Goal: Information Seeking & Learning: Learn about a topic

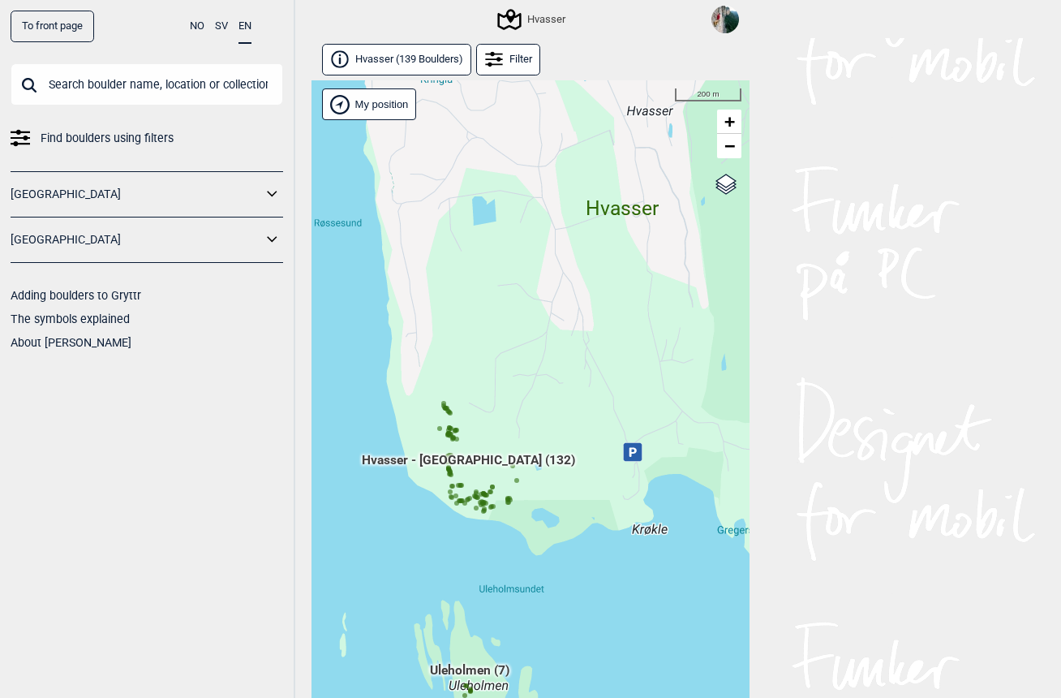
click at [61, 33] on link "To front page" at bounding box center [53, 27] width 84 height 32
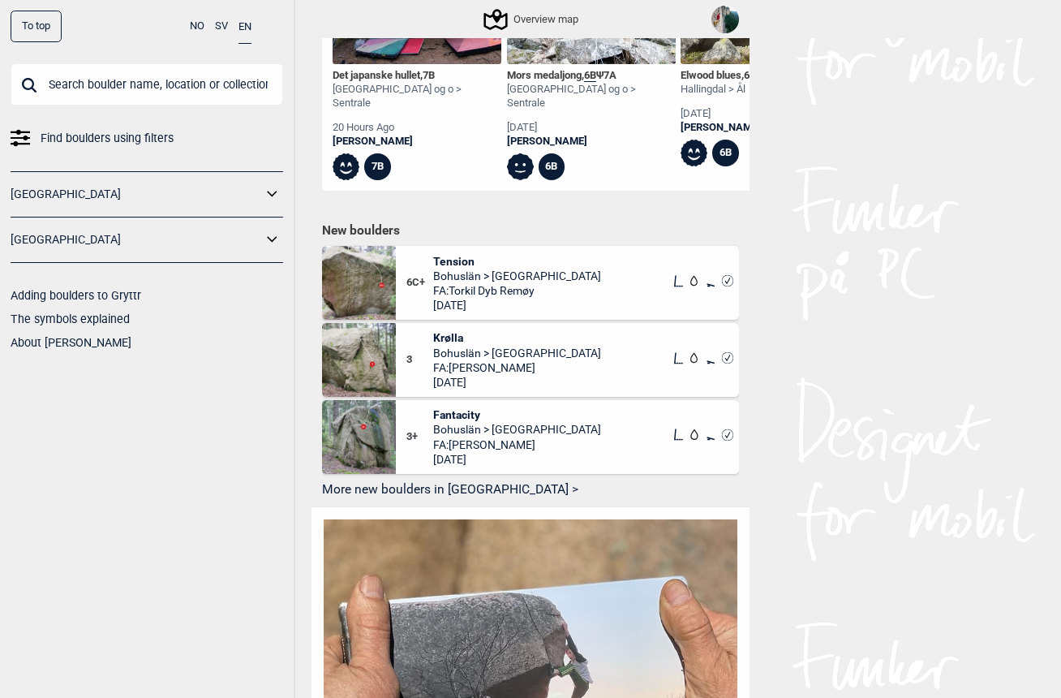
scroll to position [769, 0]
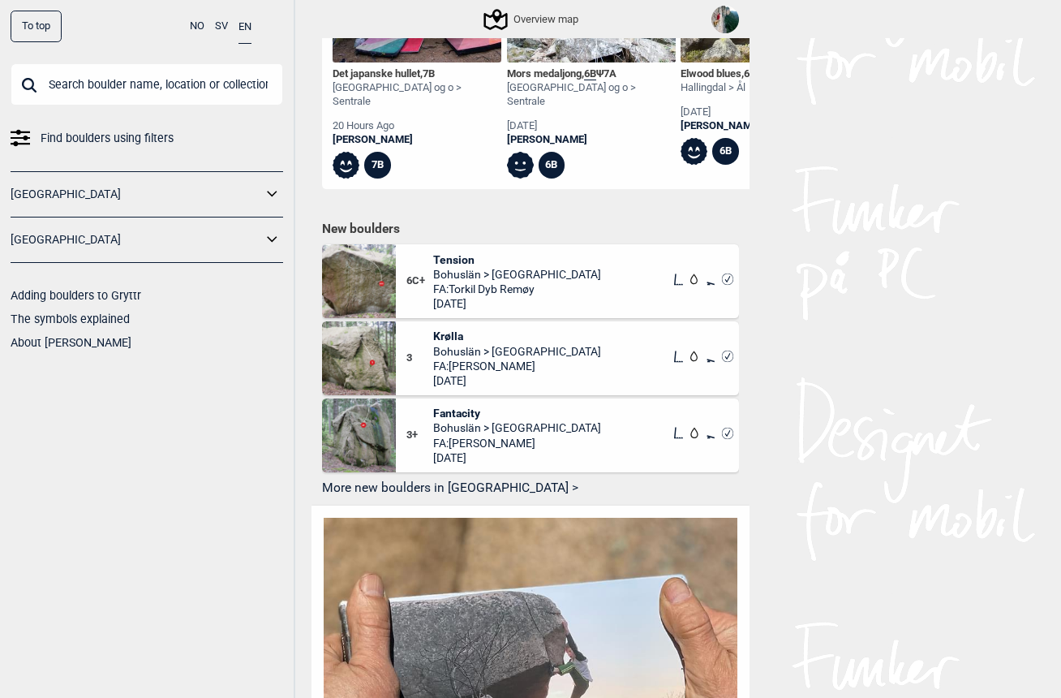
click at [468, 406] on span "Fantacity" at bounding box center [517, 413] width 168 height 15
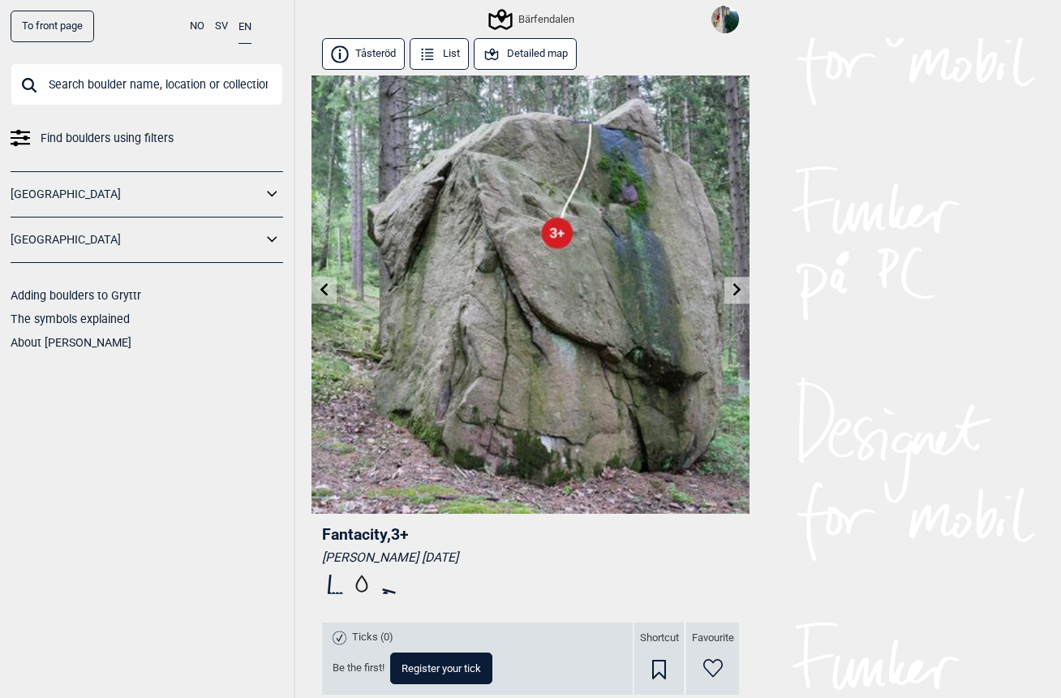
click at [741, 290] on icon at bounding box center [737, 289] width 13 height 13
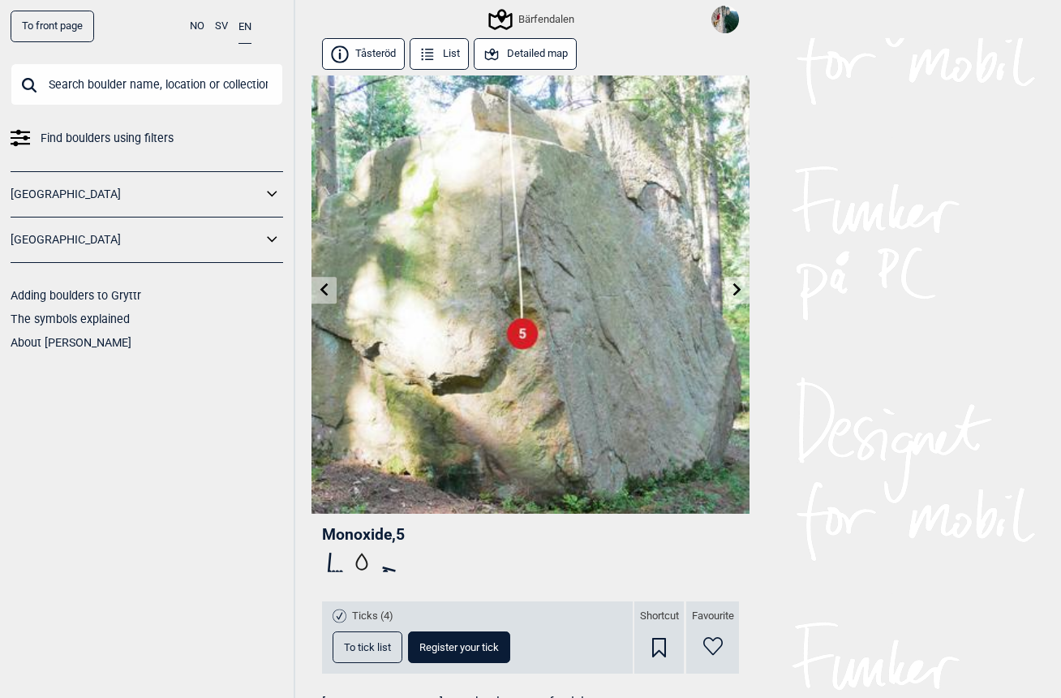
click at [745, 287] on link at bounding box center [736, 290] width 25 height 27
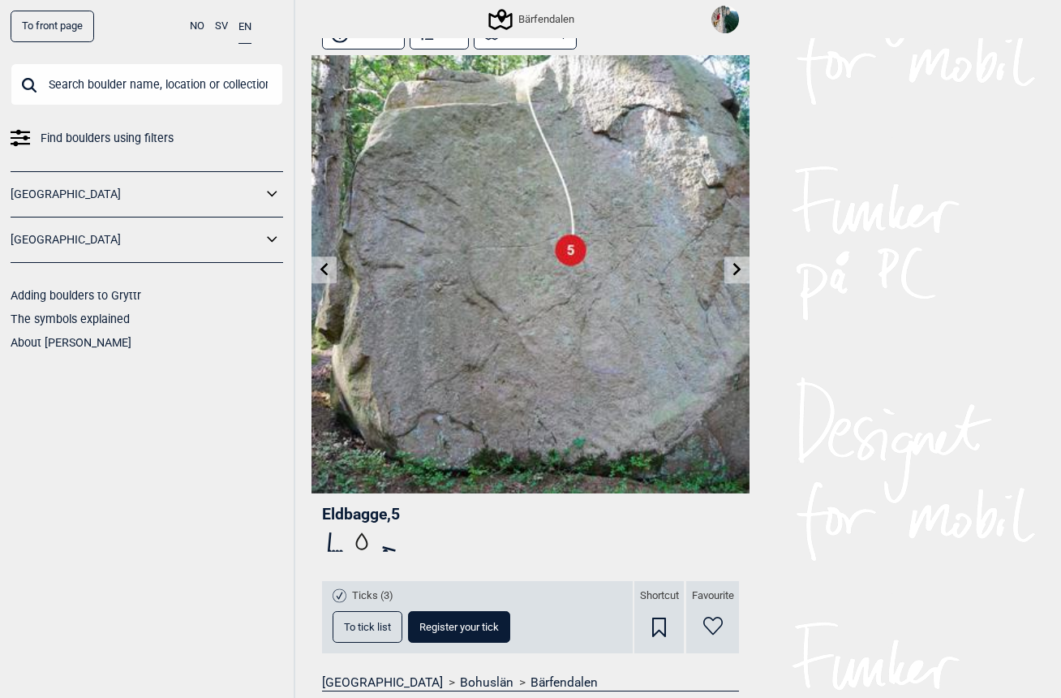
scroll to position [19, 0]
click at [745, 271] on link at bounding box center [736, 270] width 25 height 27
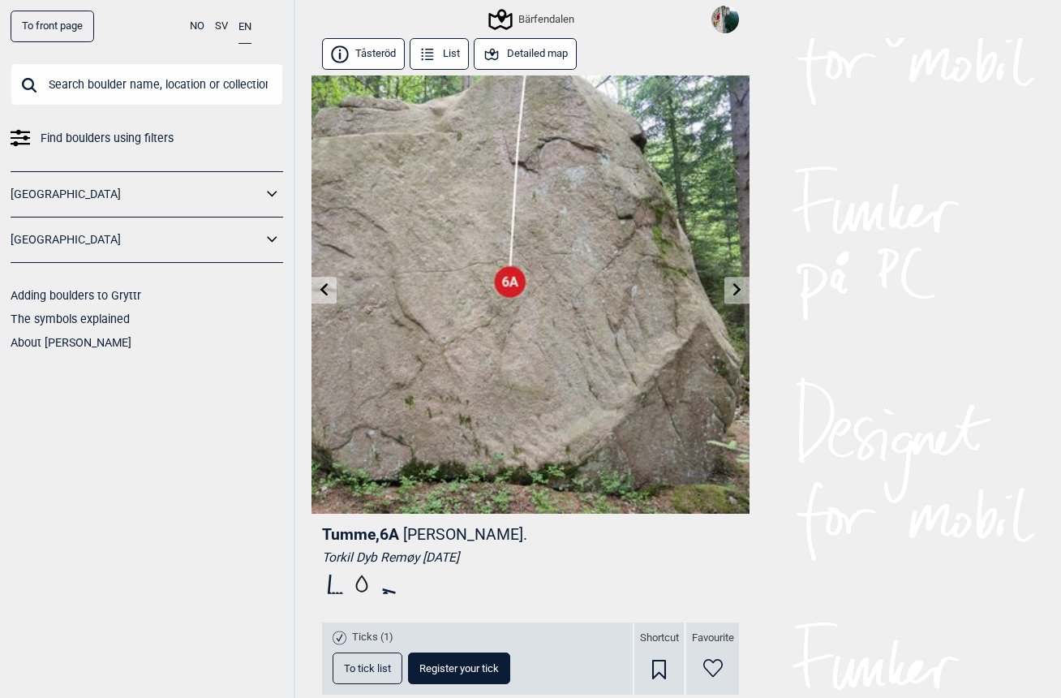
click at [734, 298] on link at bounding box center [736, 290] width 25 height 27
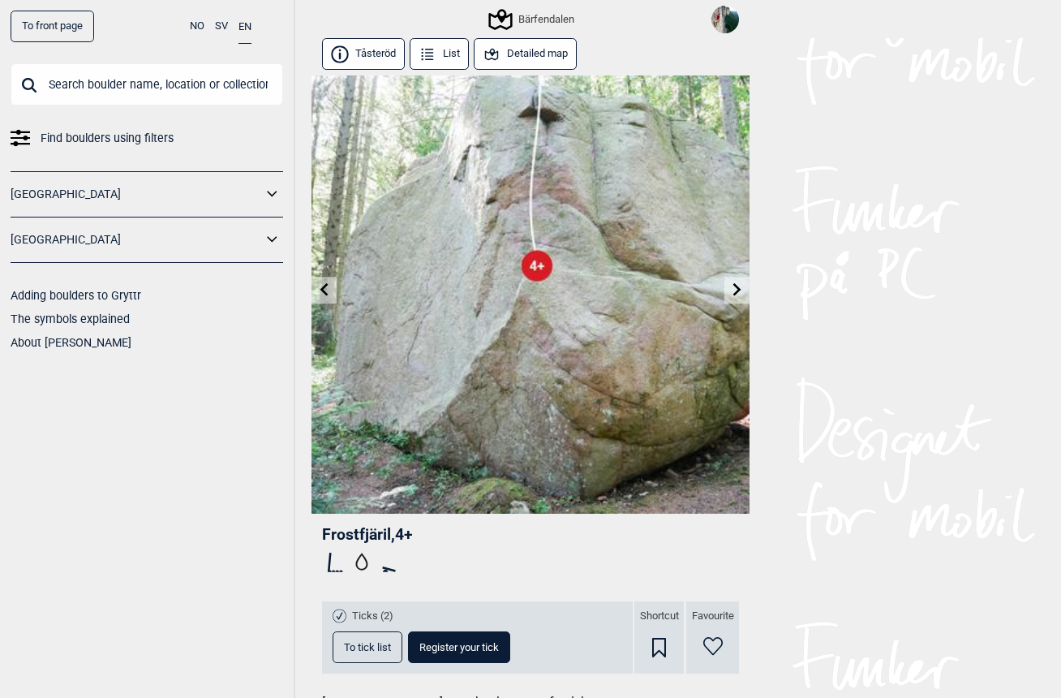
click at [735, 294] on icon at bounding box center [737, 289] width 8 height 13
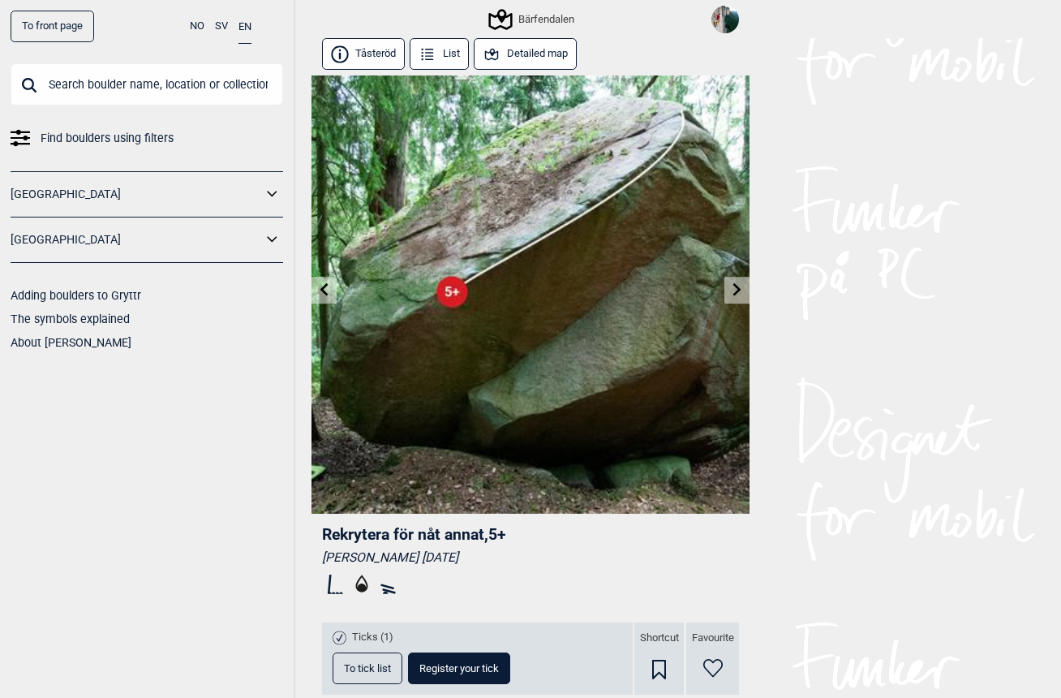
click at [548, 55] on button "Detailed map" at bounding box center [525, 54] width 103 height 32
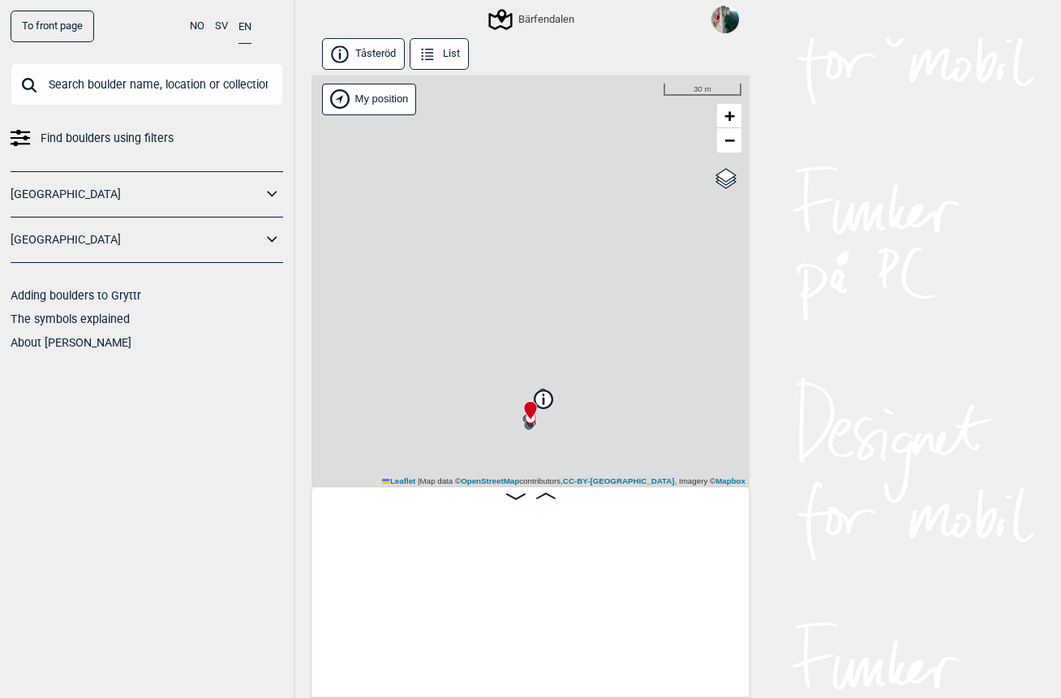
scroll to position [0, 1371]
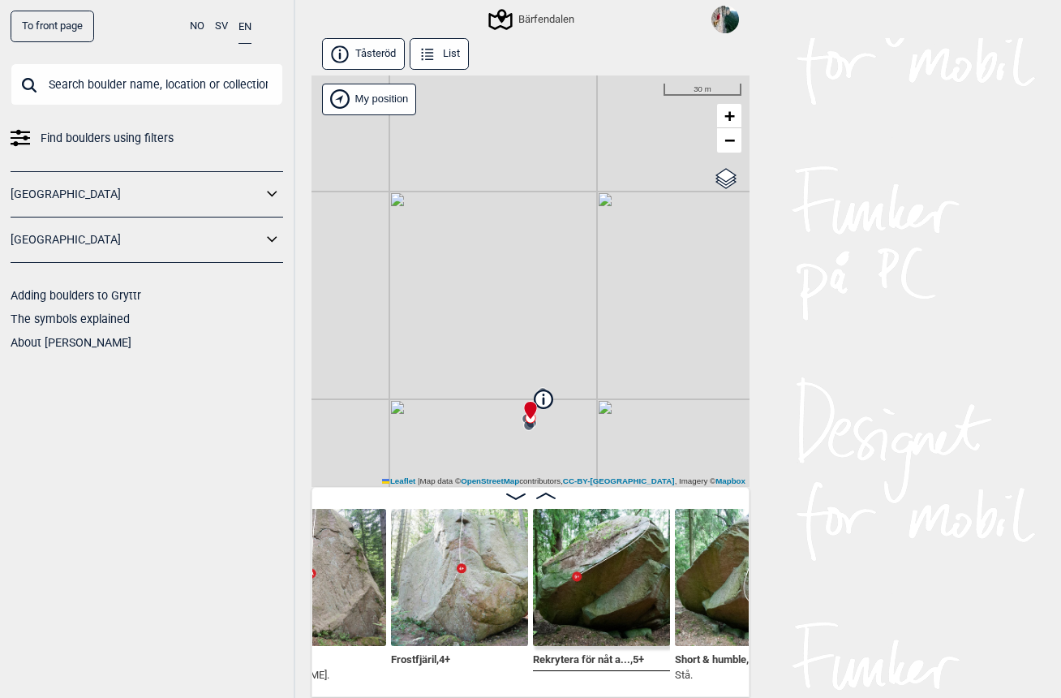
scroll to position [0, 1179]
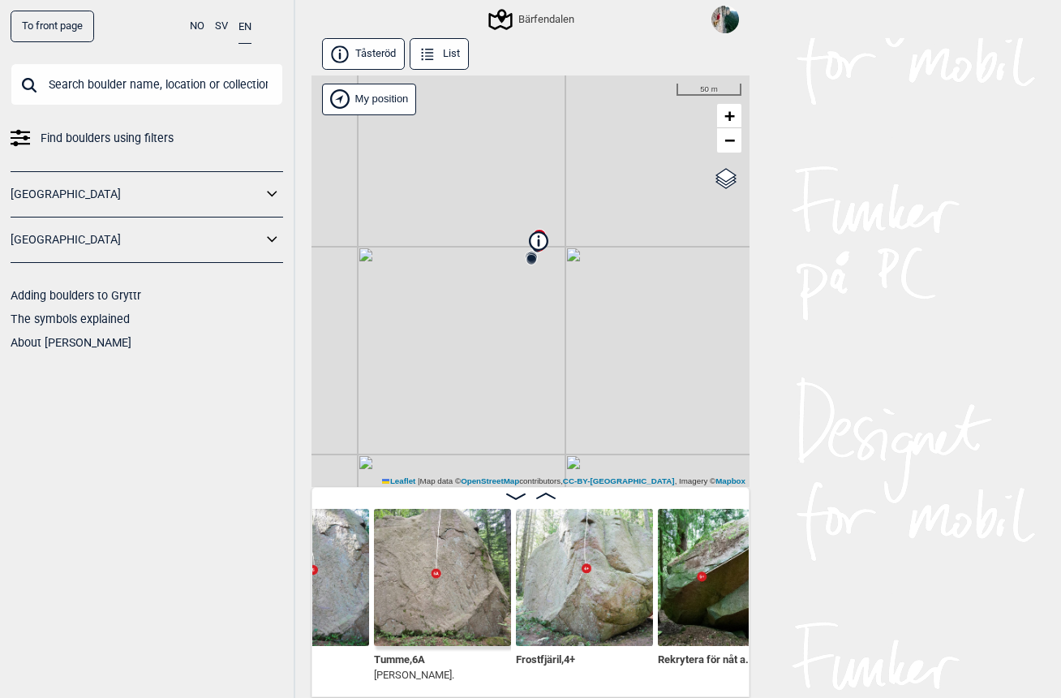
click at [529, 19] on div "Bärfendalen" at bounding box center [533, 19] width 84 height 19
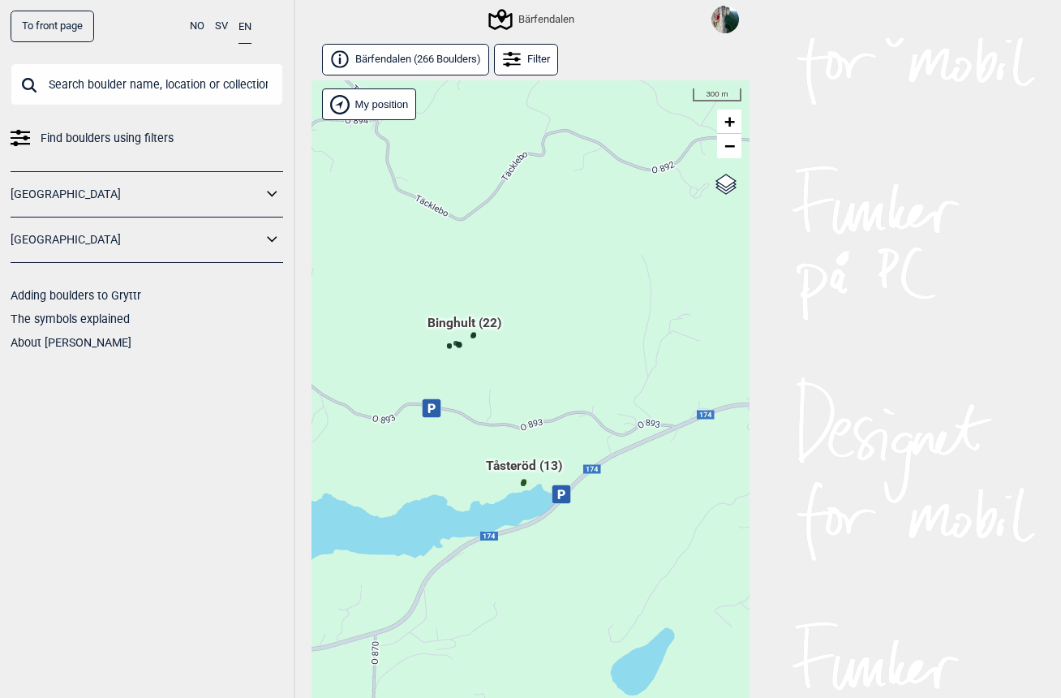
click at [531, 466] on span "Tåsteröd (13)" at bounding box center [524, 472] width 76 height 31
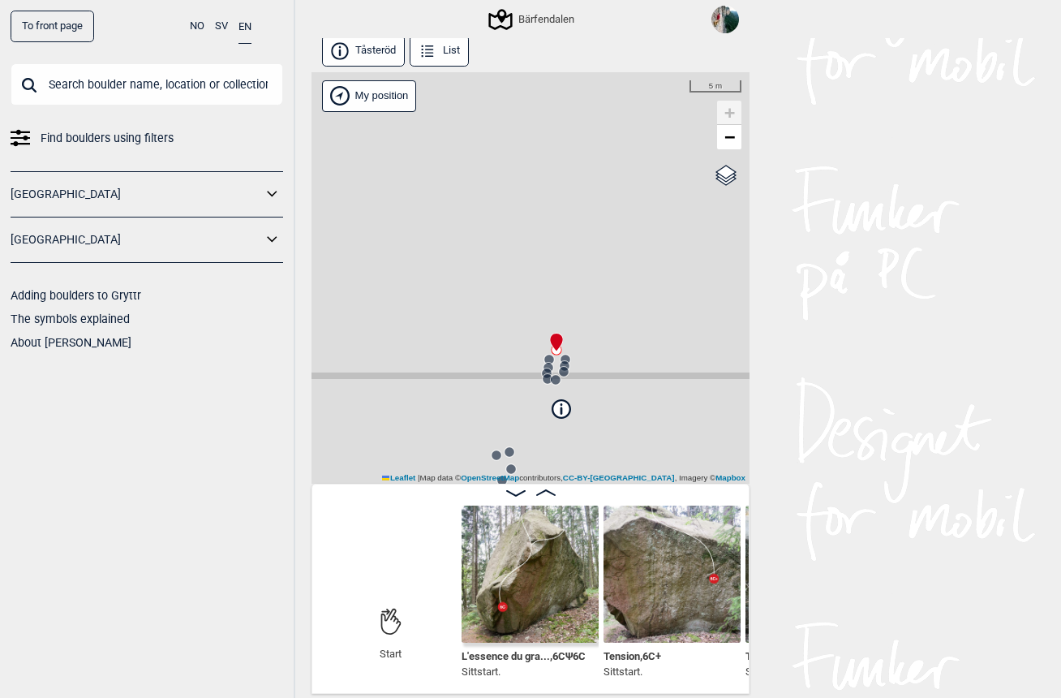
scroll to position [61, 0]
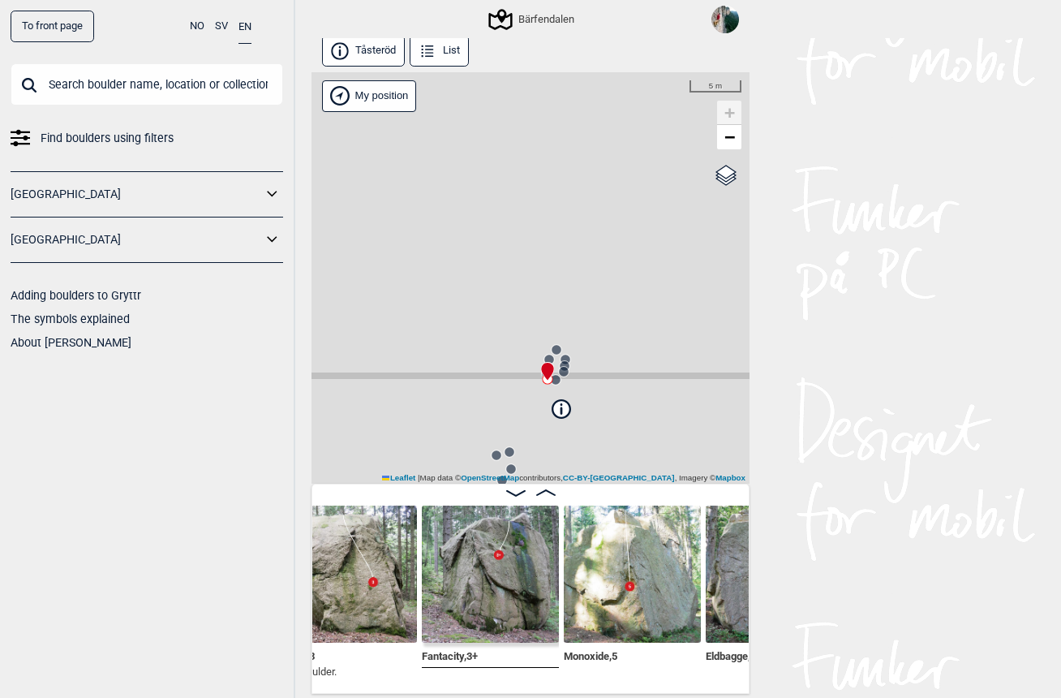
scroll to position [0, 738]
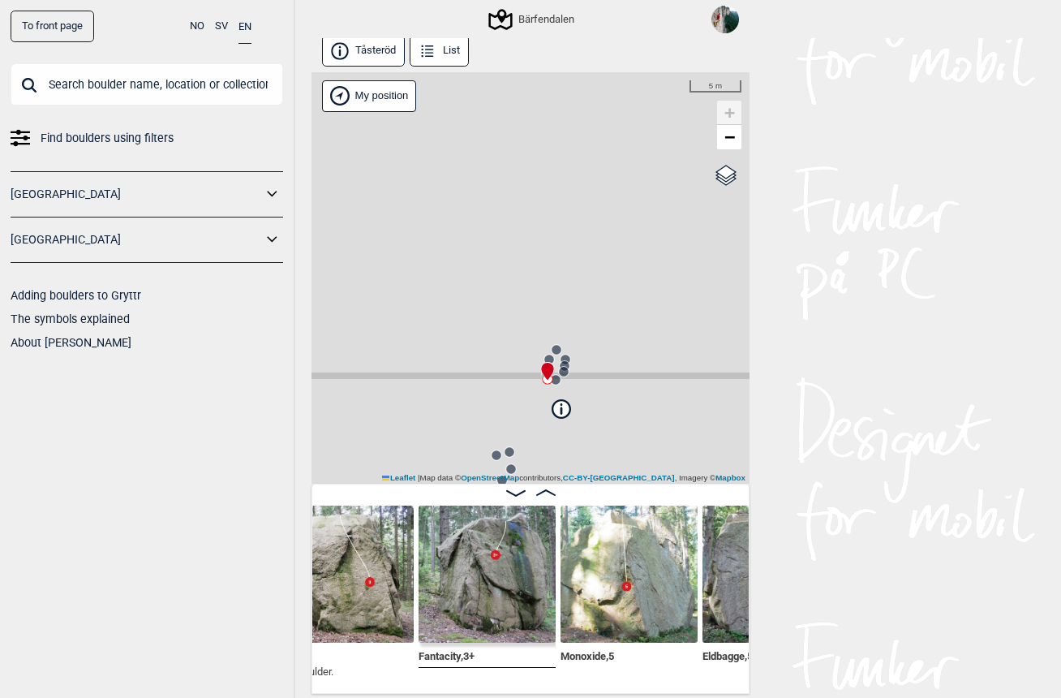
click at [511, 574] on img at bounding box center [487, 573] width 137 height 137
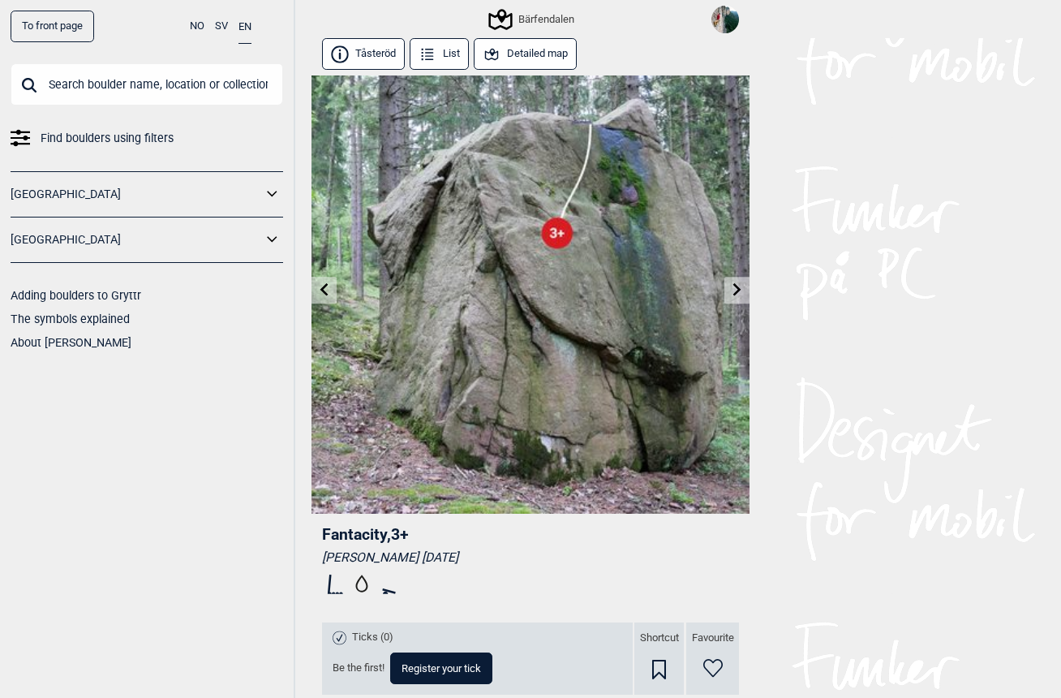
click at [534, 49] on button "Detailed map" at bounding box center [525, 54] width 103 height 32
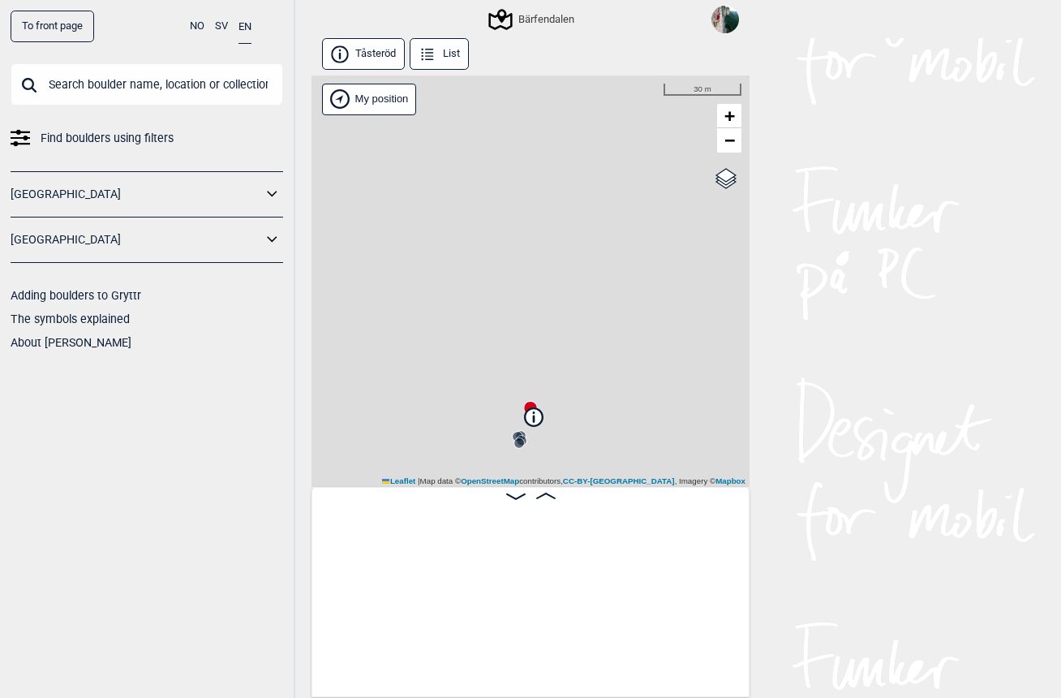
scroll to position [0, 685]
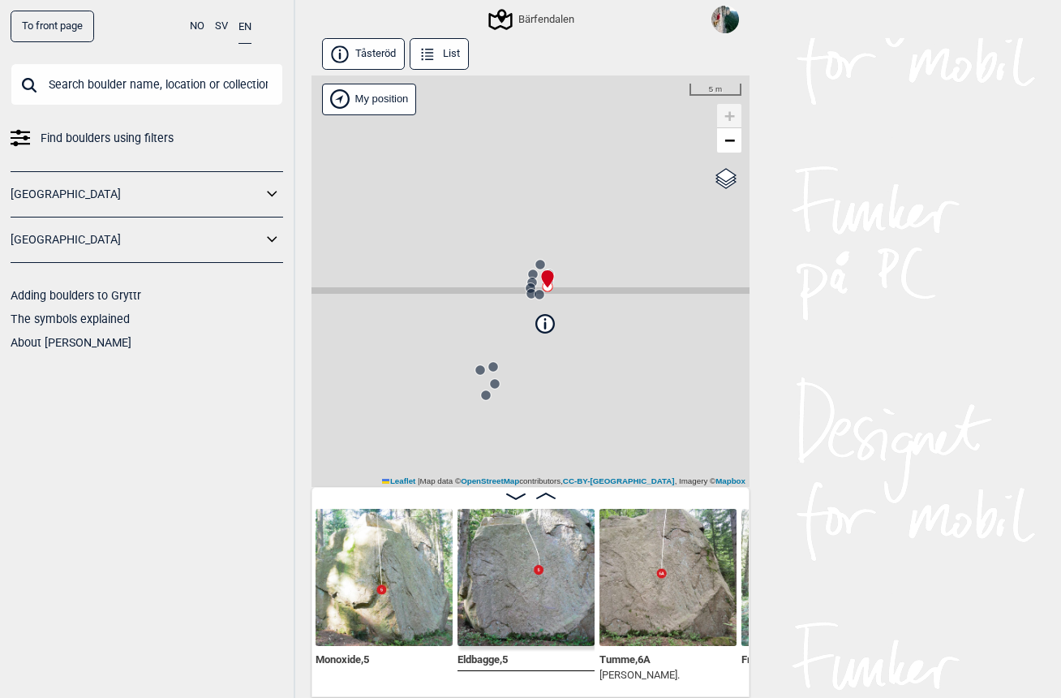
scroll to position [0, 974]
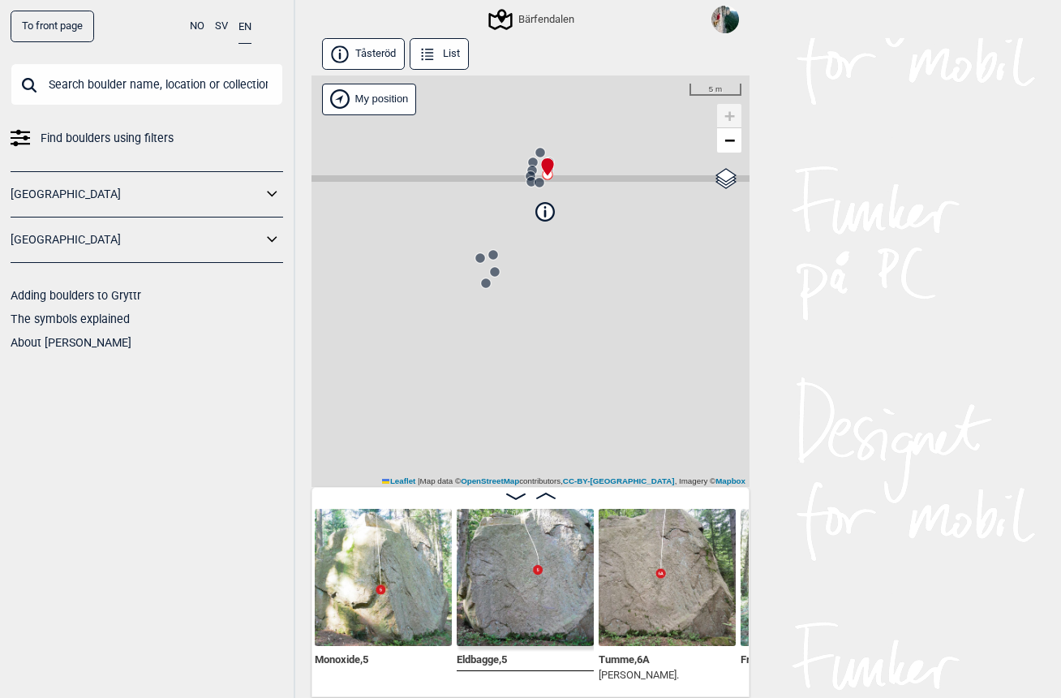
click at [447, 54] on button "List" at bounding box center [439, 54] width 59 height 32
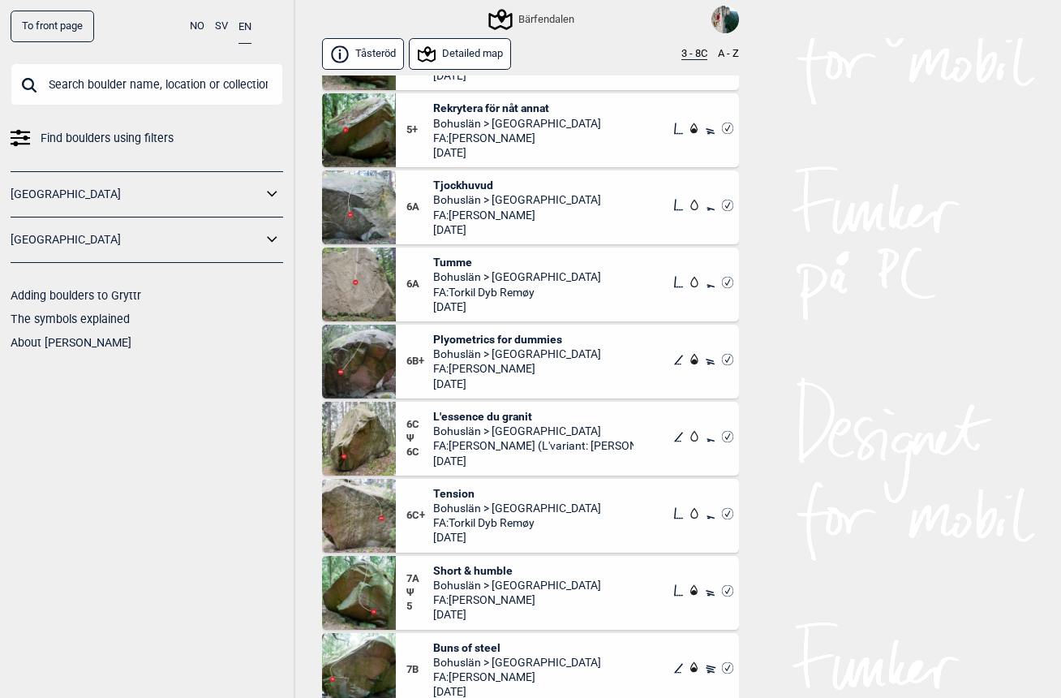
scroll to position [431, 0]
